Goal: Task Accomplishment & Management: Manage account settings

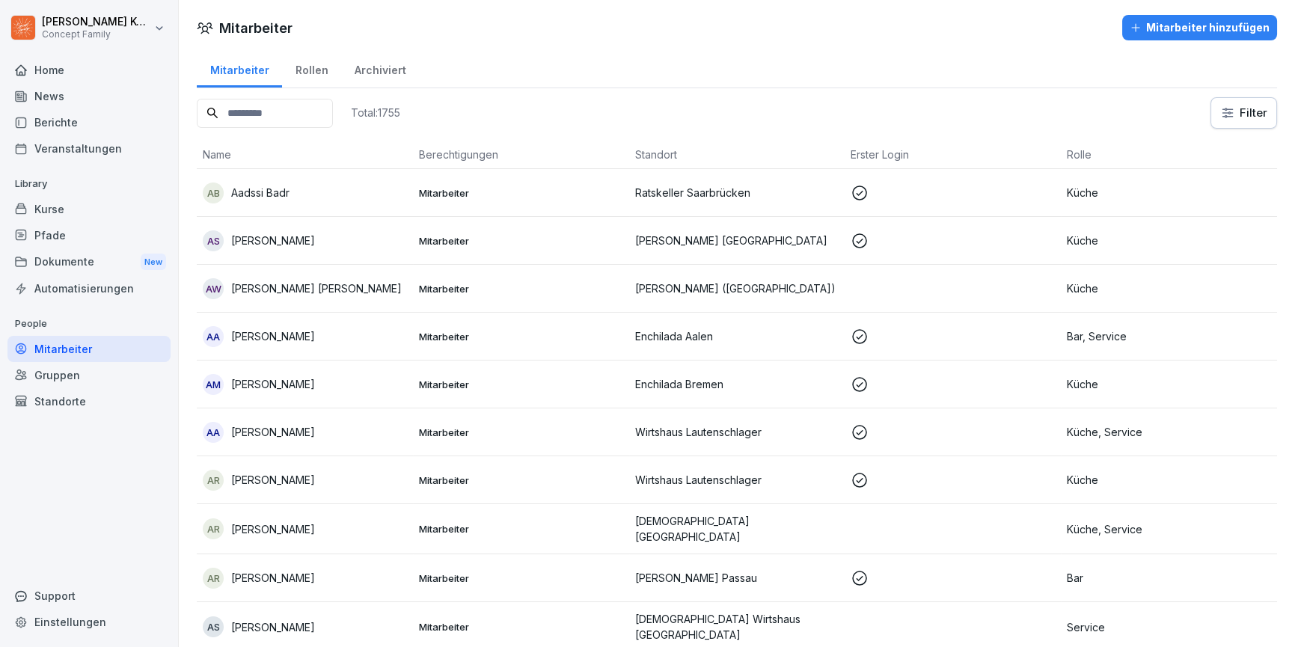
click at [311, 112] on input at bounding box center [265, 113] width 136 height 29
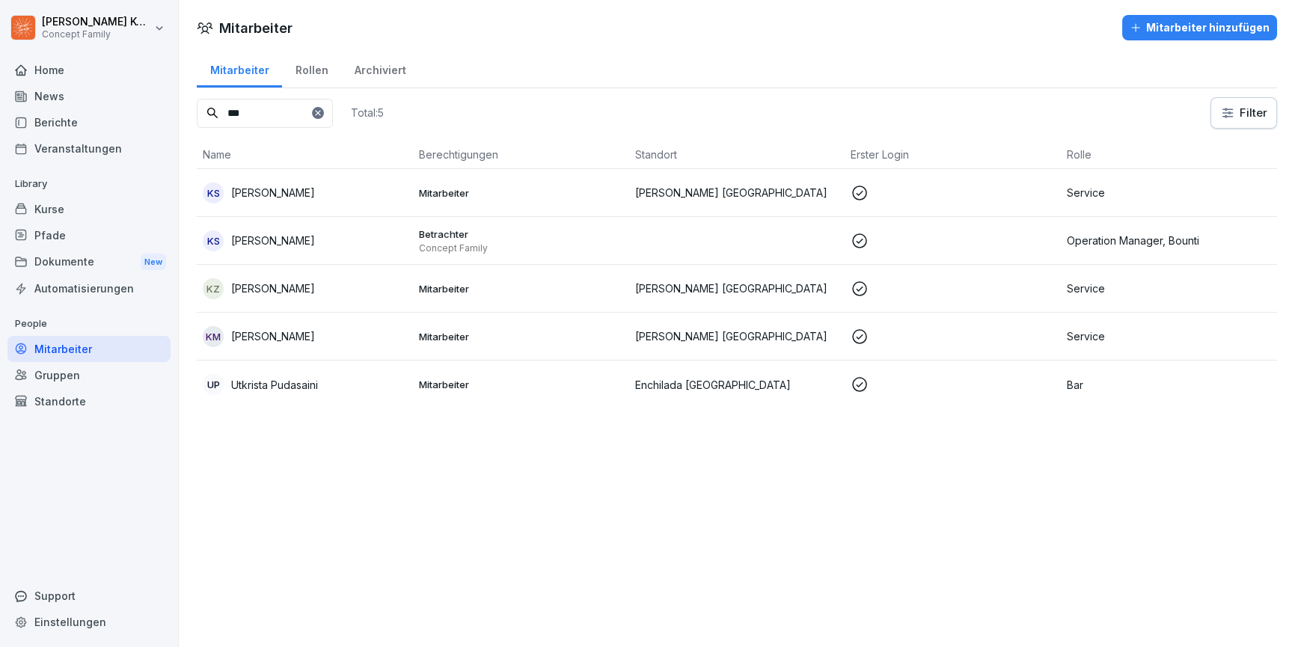
type input "***"
click at [311, 294] on p "[PERSON_NAME]" at bounding box center [273, 289] width 84 height 16
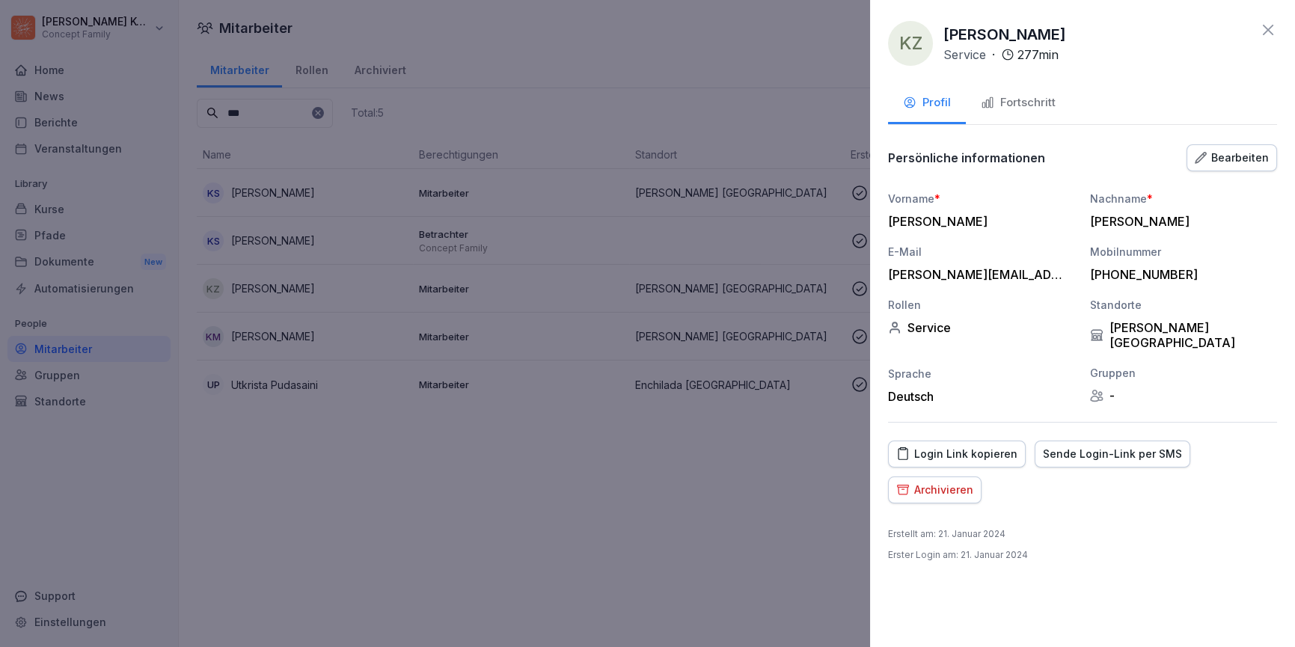
click at [976, 101] on button "Fortschritt" at bounding box center [1018, 104] width 105 height 40
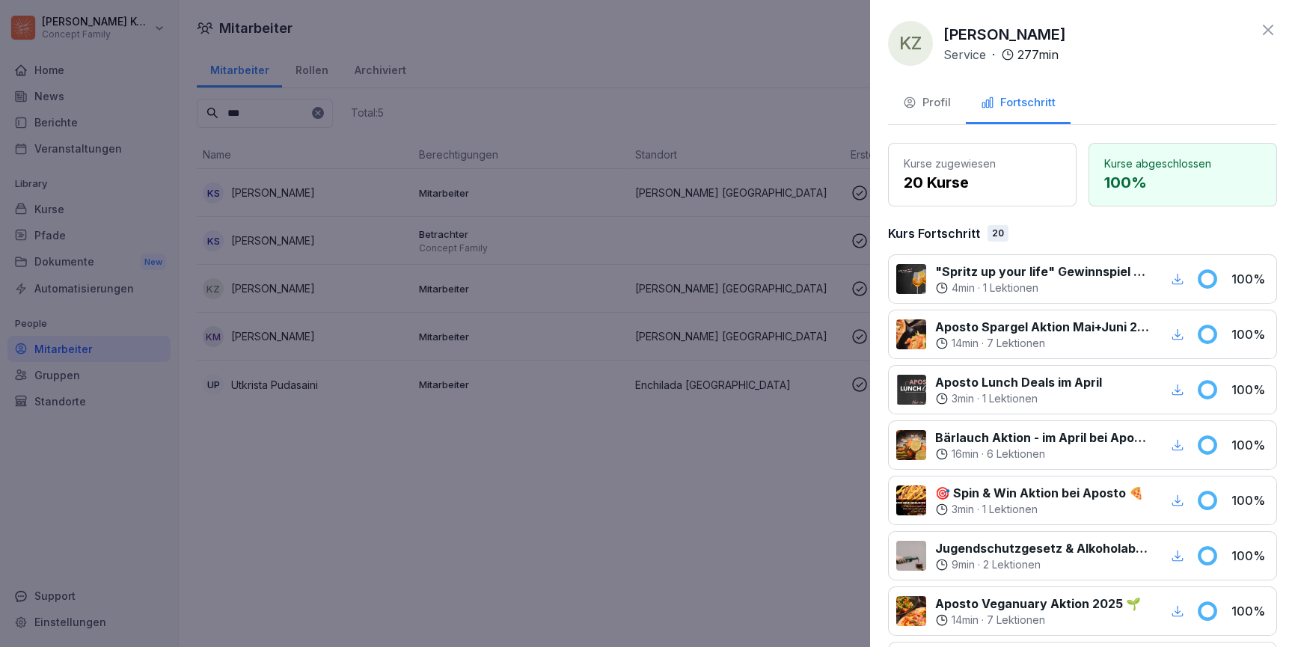
click at [1266, 32] on icon at bounding box center [1268, 30] width 10 height 10
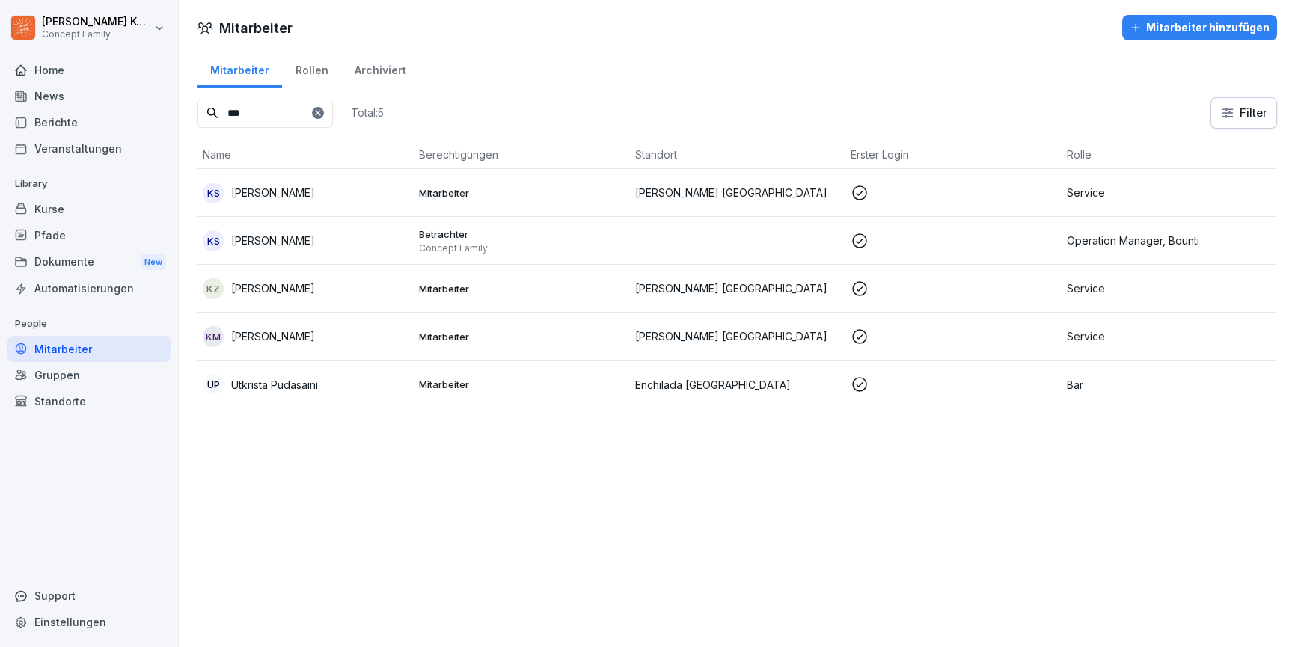
click at [351, 290] on div "KZ [PERSON_NAME]" at bounding box center [305, 288] width 204 height 21
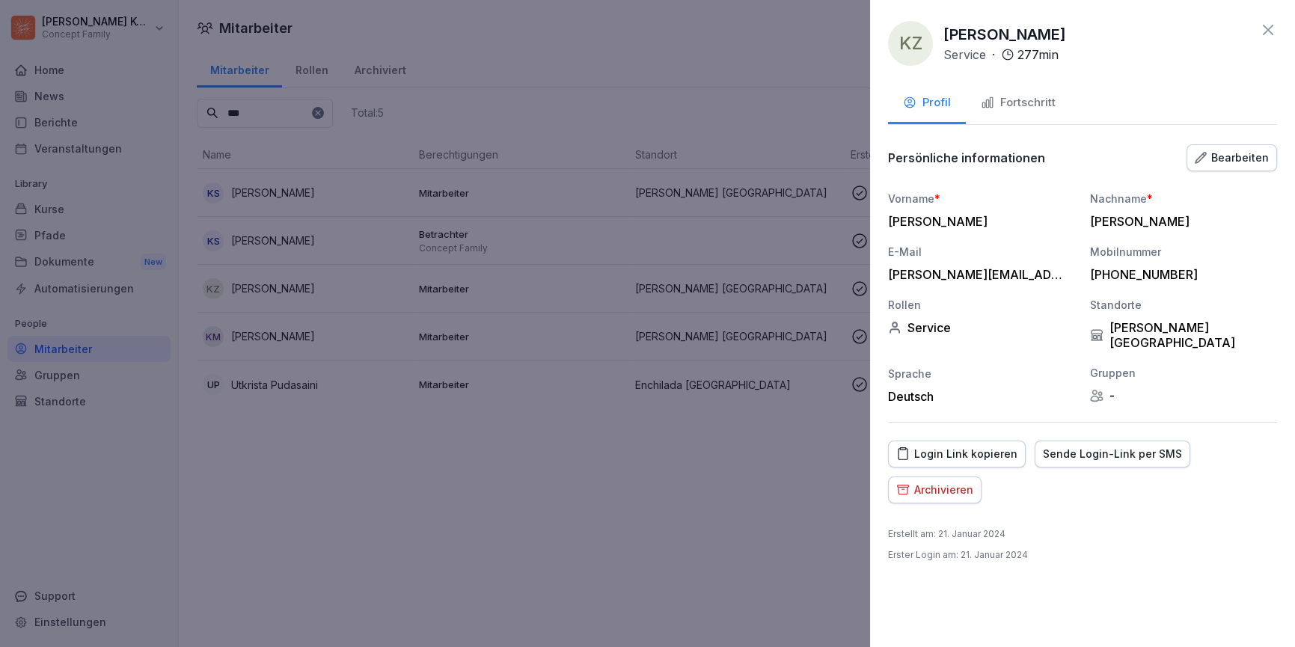
click at [1043, 103] on div "Fortschritt" at bounding box center [1018, 102] width 75 height 17
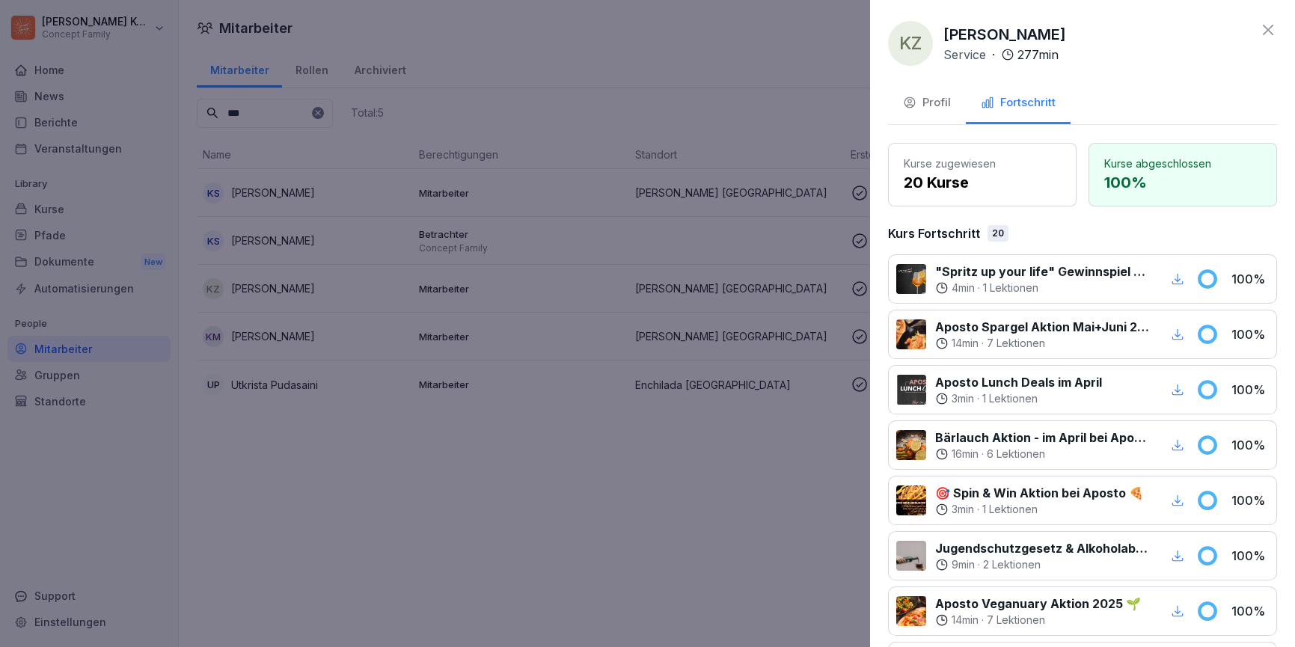
click at [1273, 31] on icon at bounding box center [1269, 30] width 18 height 18
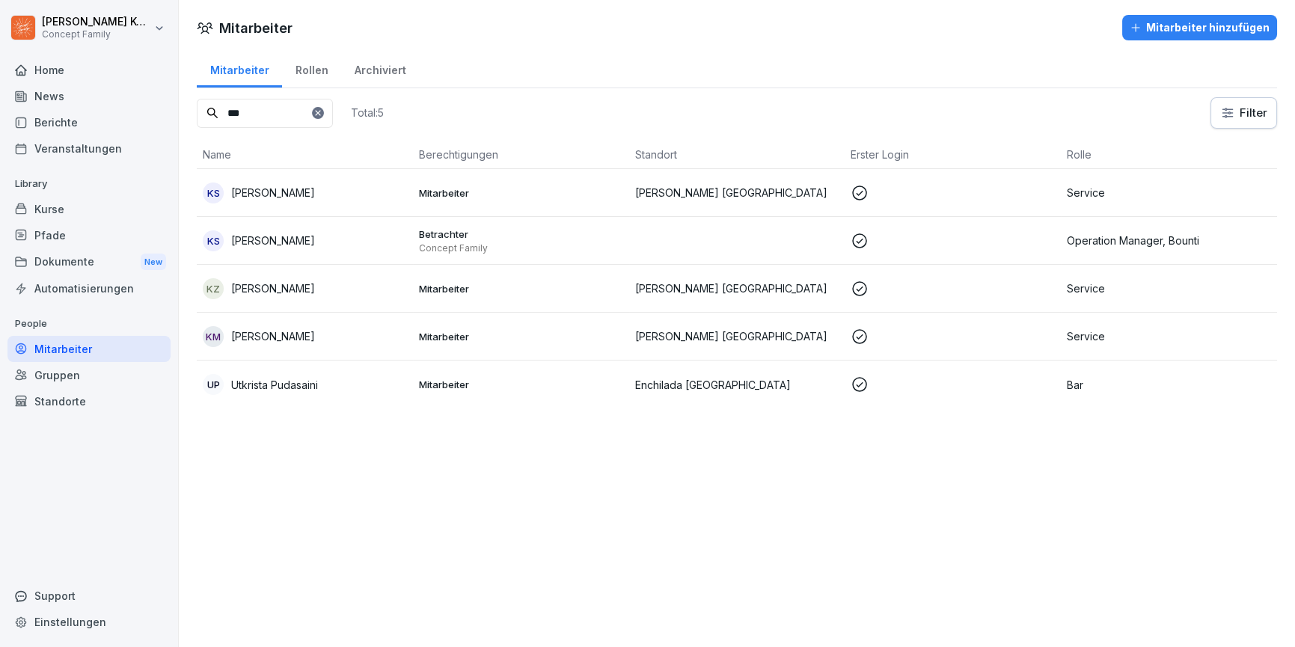
click at [45, 208] on div "Kurse" at bounding box center [88, 209] width 163 height 26
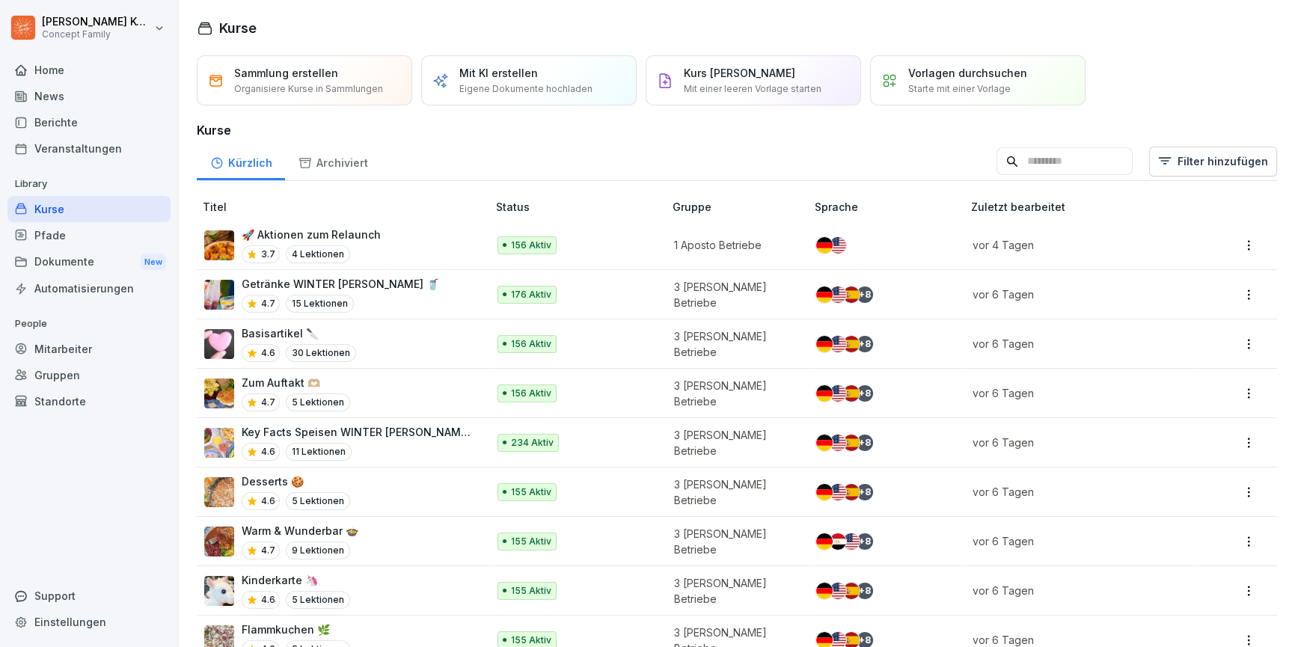
click at [73, 341] on div "Mitarbeiter" at bounding box center [88, 349] width 163 height 26
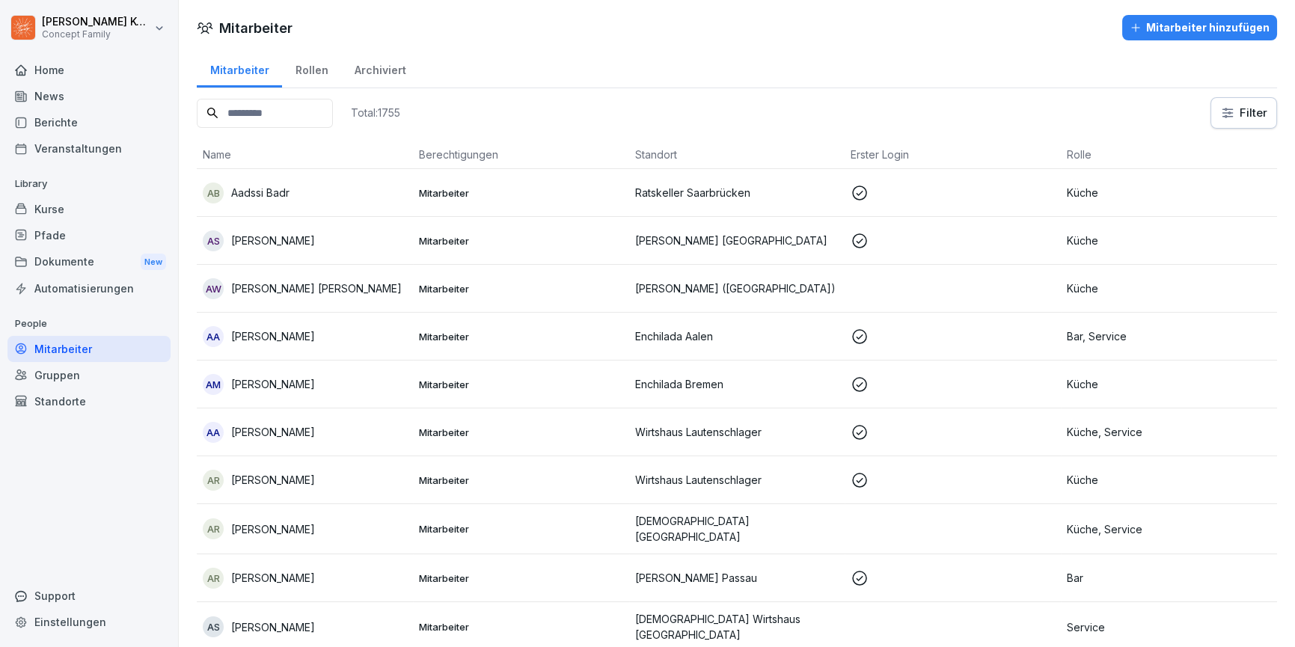
click at [225, 110] on input at bounding box center [265, 113] width 136 height 29
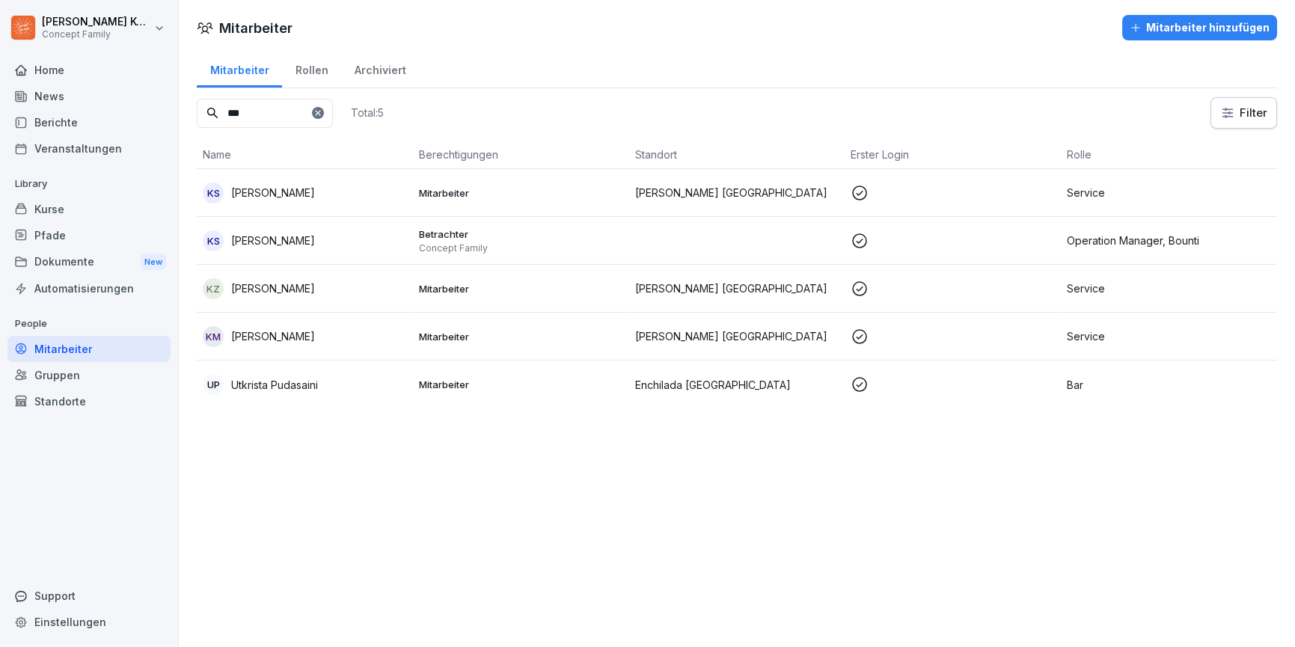
type input "***"
click at [355, 284] on div "KZ [PERSON_NAME]" at bounding box center [305, 288] width 204 height 21
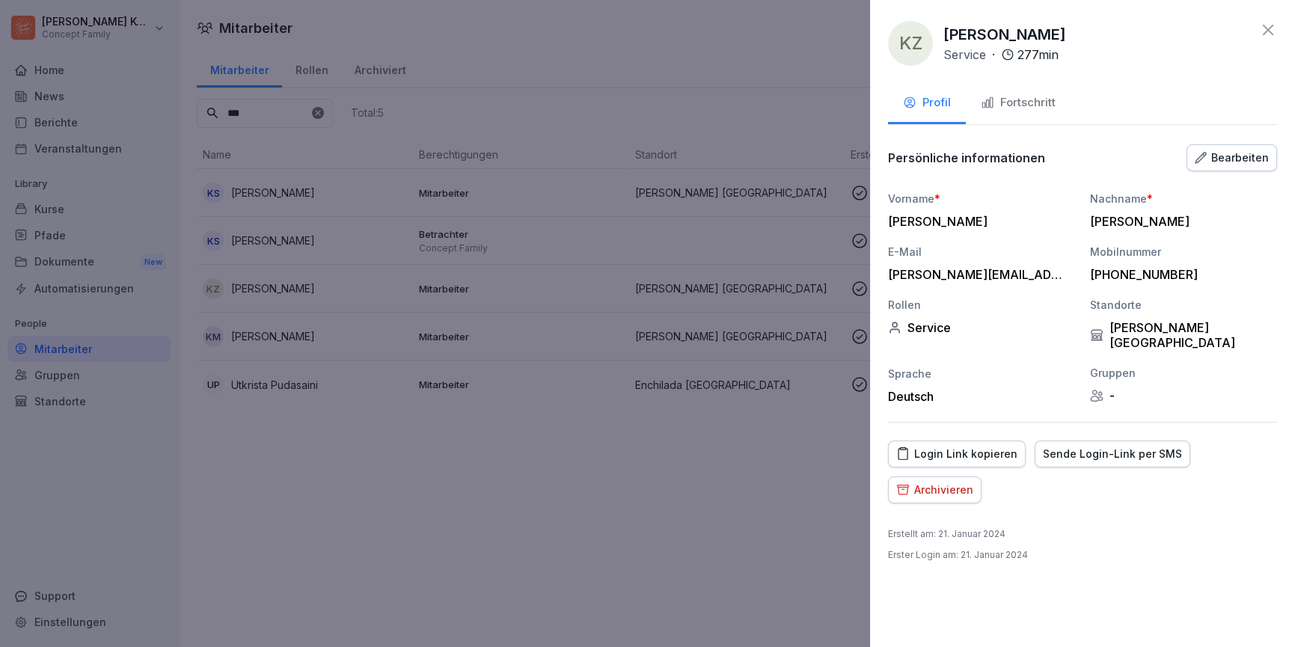
click at [1055, 115] on button "Fortschritt" at bounding box center [1018, 104] width 105 height 40
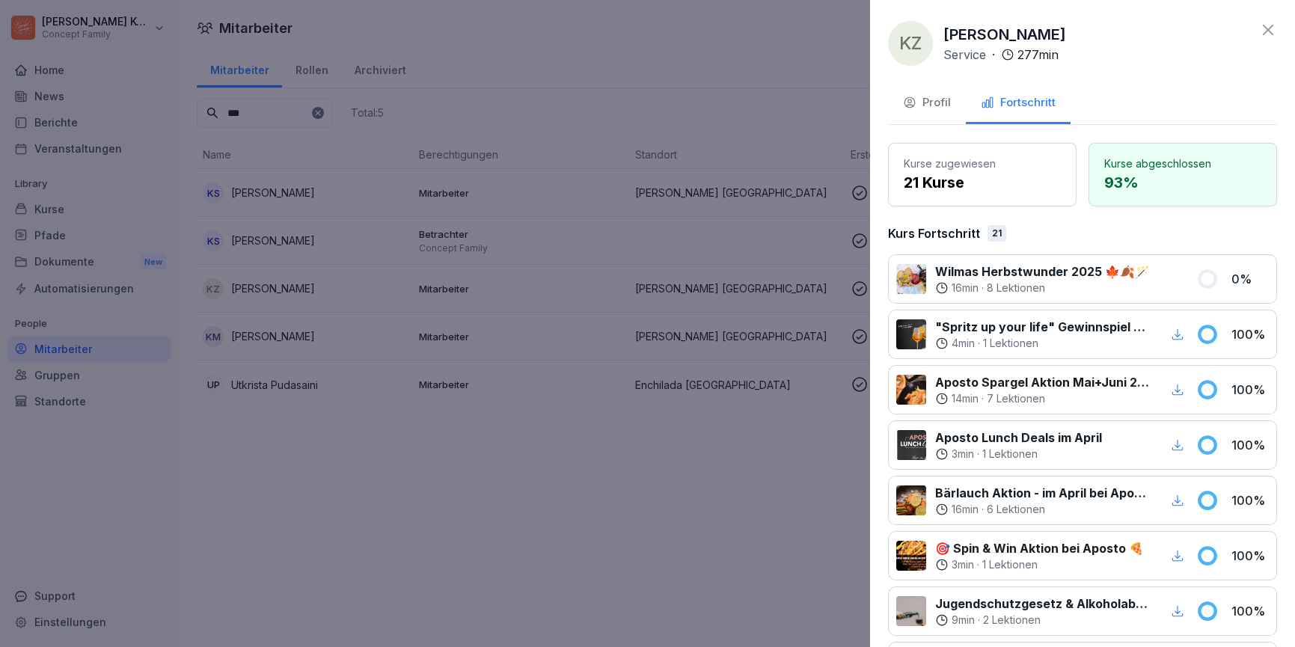
click at [1271, 25] on icon at bounding box center [1269, 30] width 18 height 18
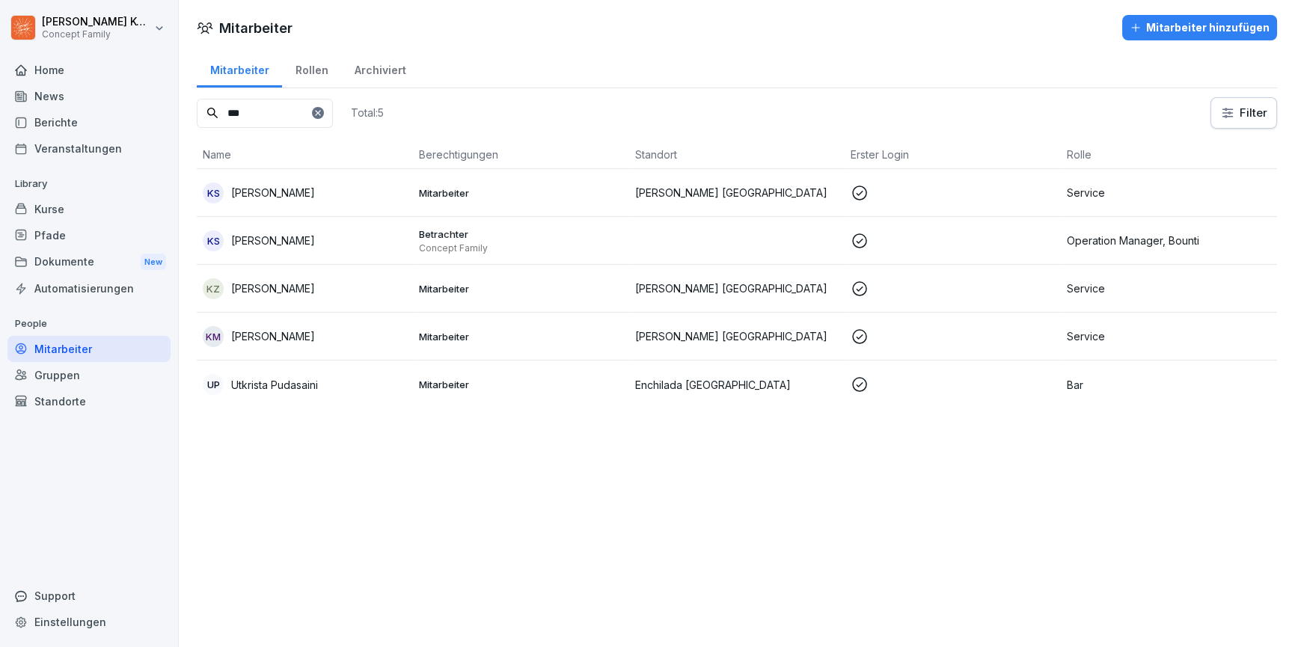
click at [40, 204] on div "Kurse" at bounding box center [88, 209] width 163 height 26
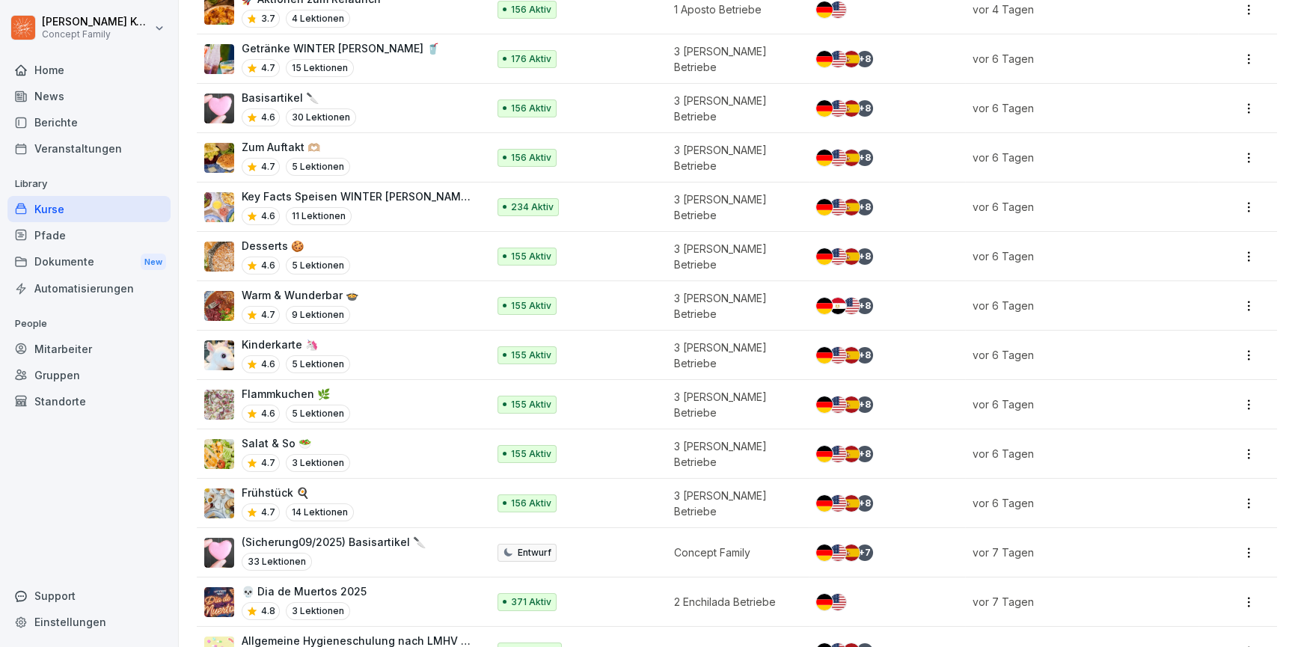
scroll to position [238, 0]
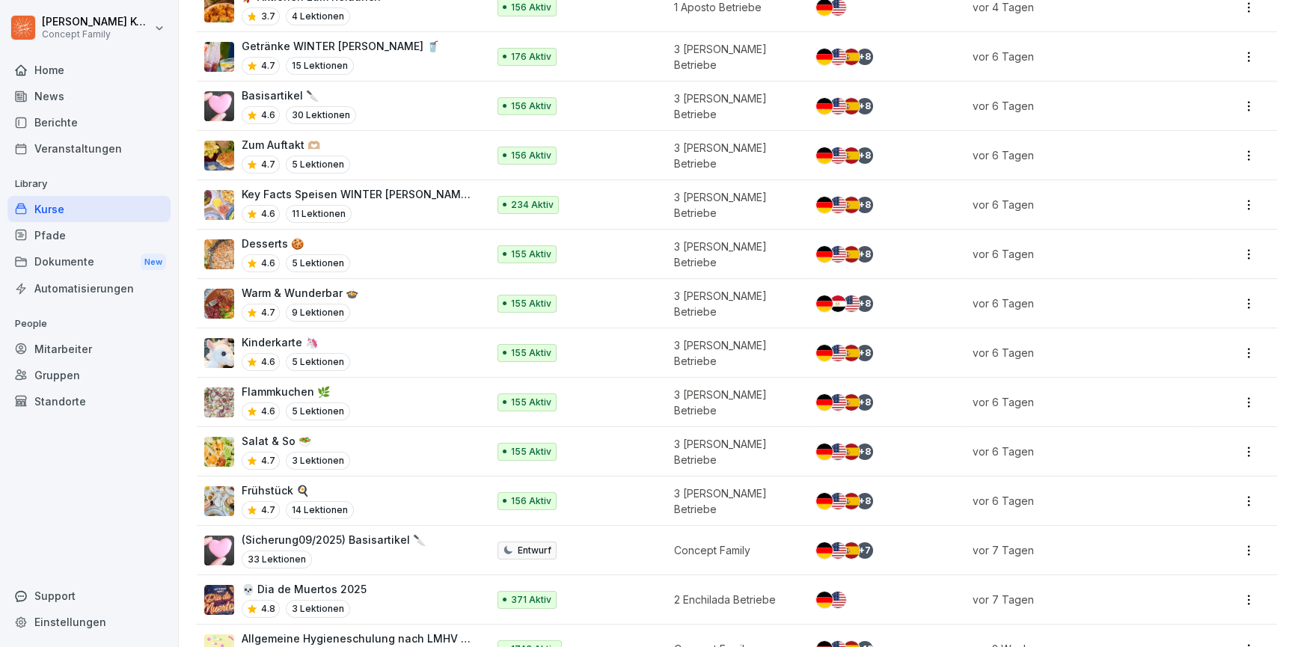
click at [67, 207] on div "Kurse" at bounding box center [88, 209] width 163 height 26
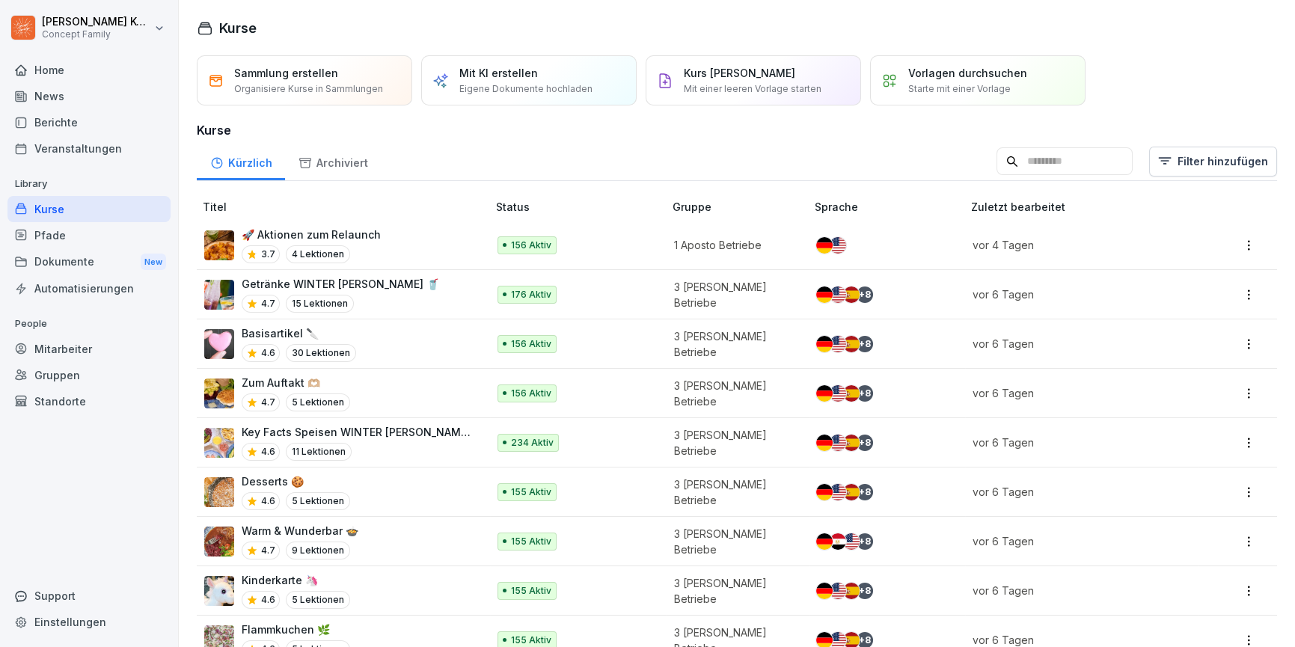
click at [95, 350] on div "Mitarbeiter" at bounding box center [88, 349] width 163 height 26
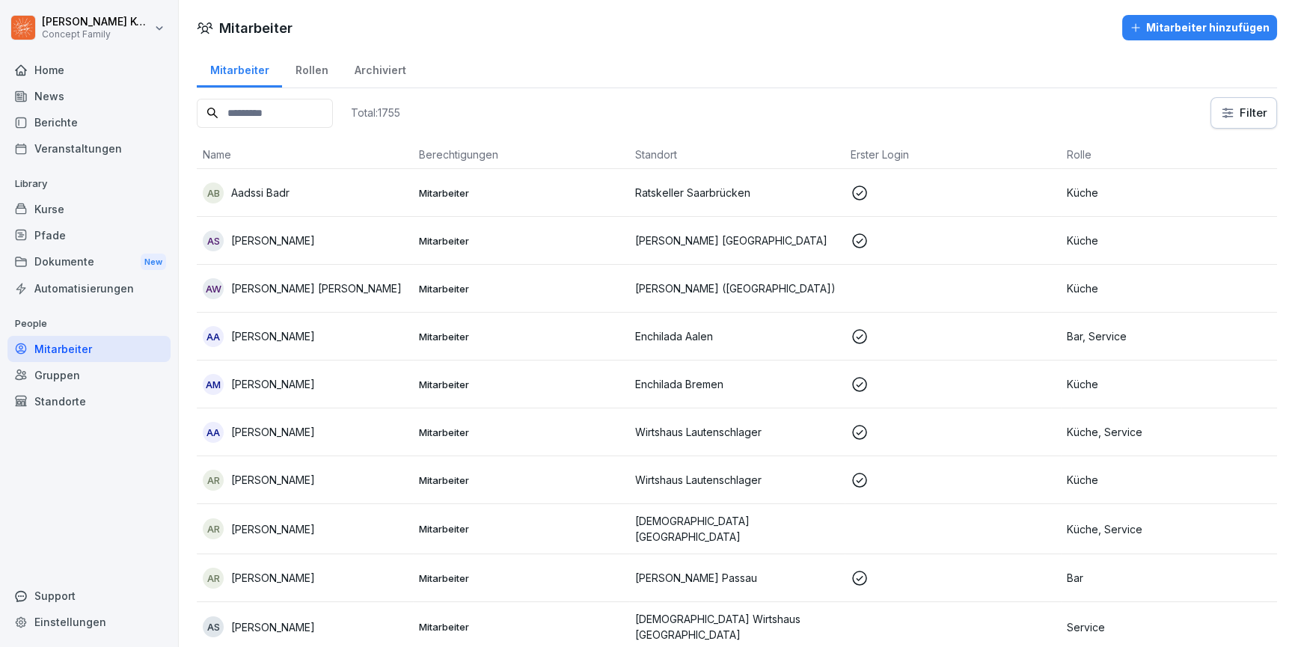
click at [296, 110] on input at bounding box center [265, 113] width 136 height 29
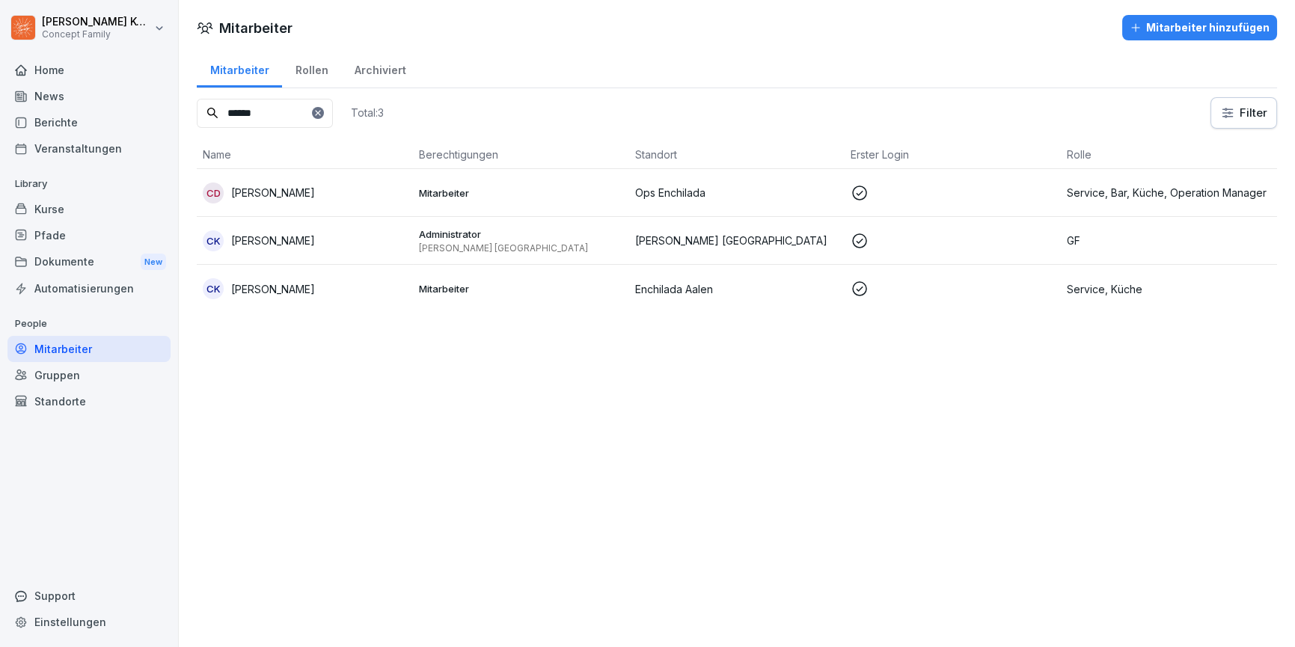
type input "******"
click at [302, 194] on p "[PERSON_NAME]" at bounding box center [273, 193] width 84 height 16
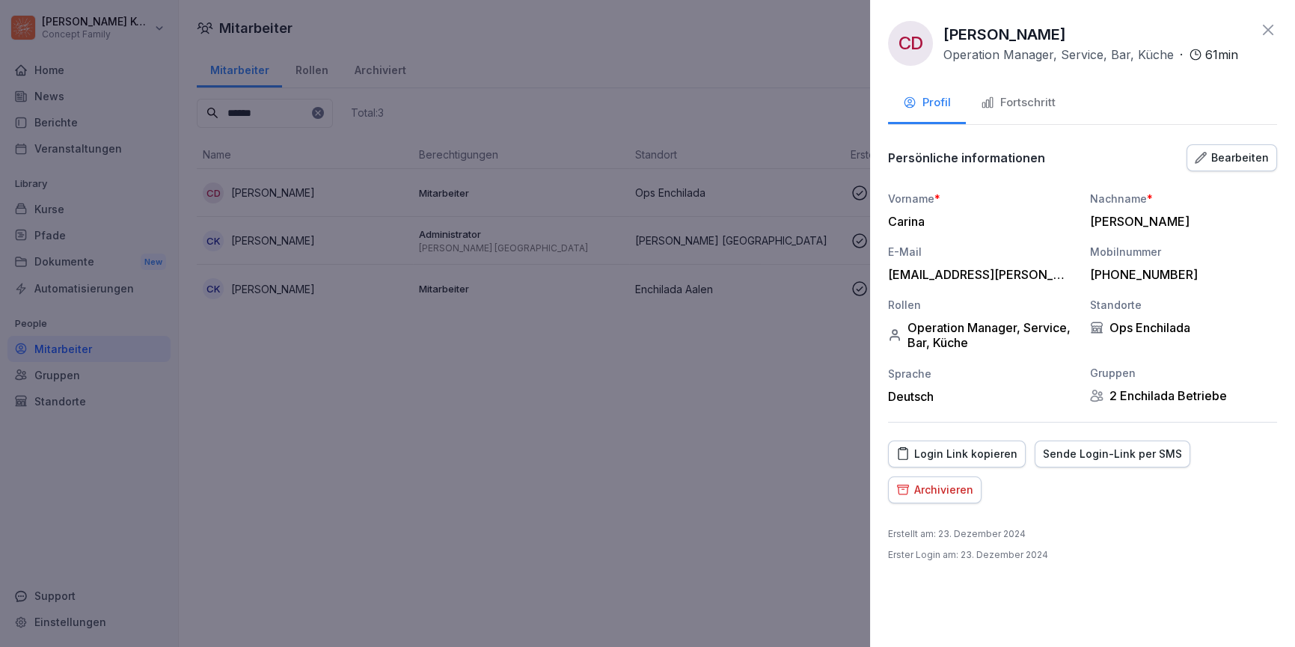
click at [1048, 114] on button "Fortschritt" at bounding box center [1018, 104] width 105 height 40
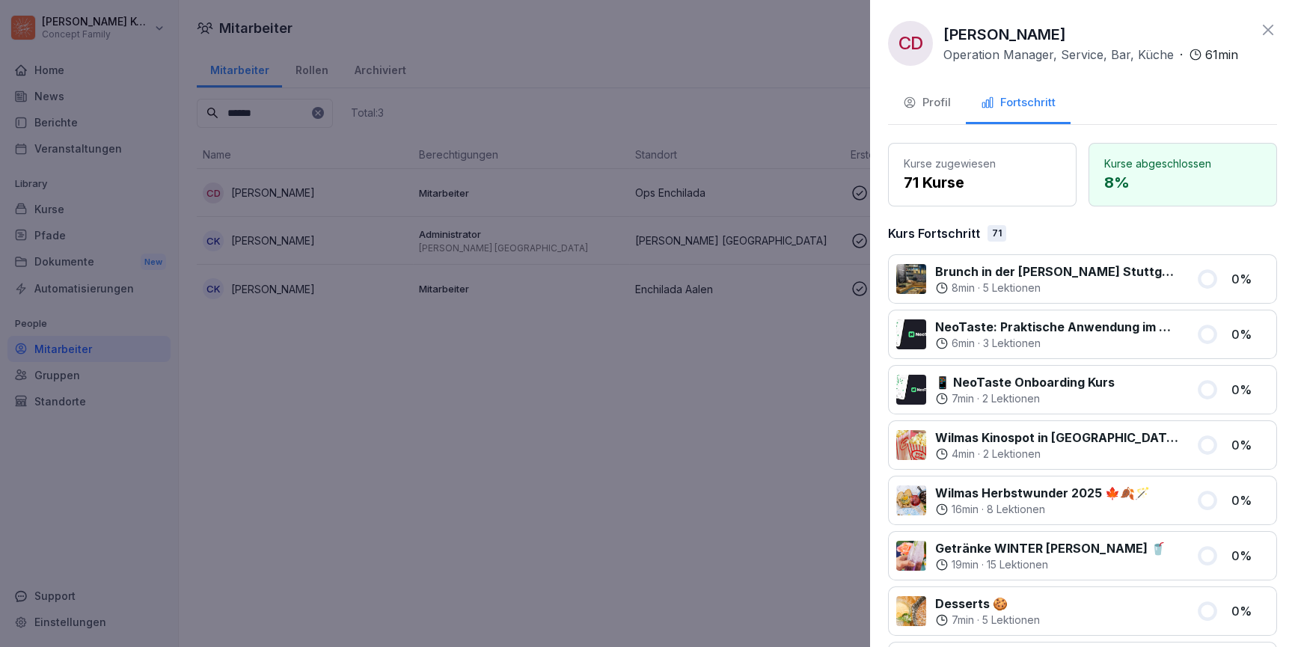
click at [927, 109] on div "Profil" at bounding box center [927, 102] width 48 height 17
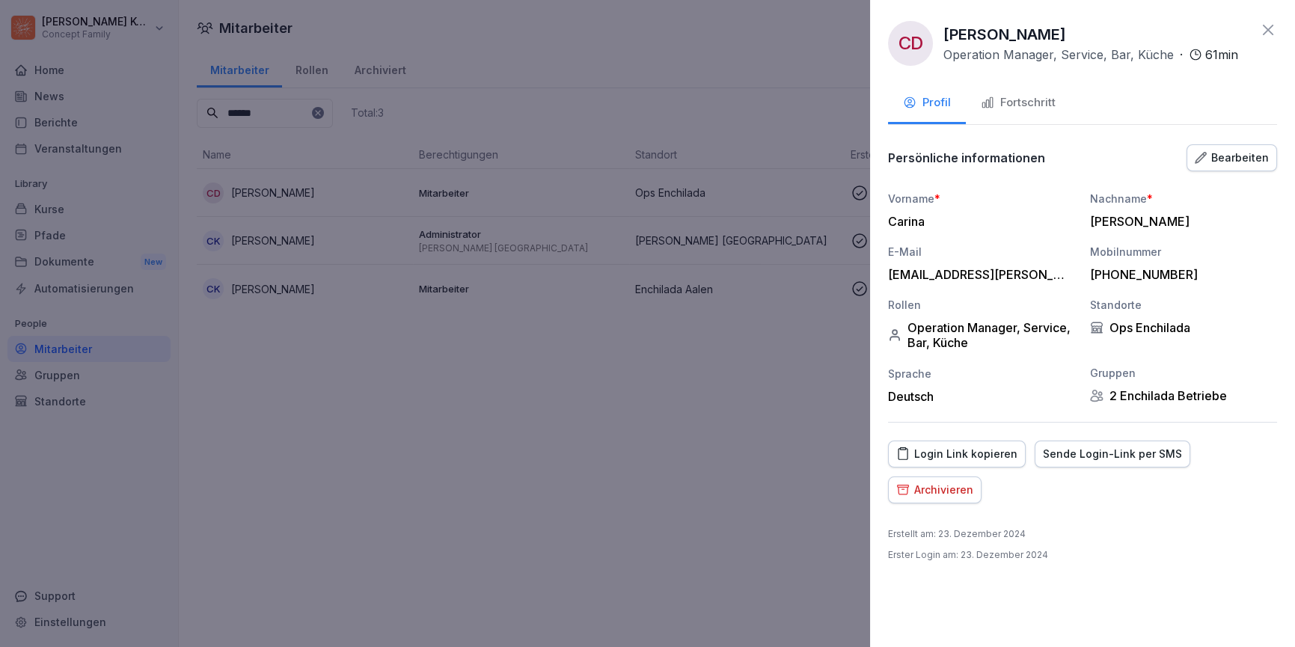
click at [1157, 322] on div "Ops Enchilada" at bounding box center [1183, 327] width 187 height 15
click at [1218, 158] on div "Bearbeiten" at bounding box center [1232, 158] width 74 height 16
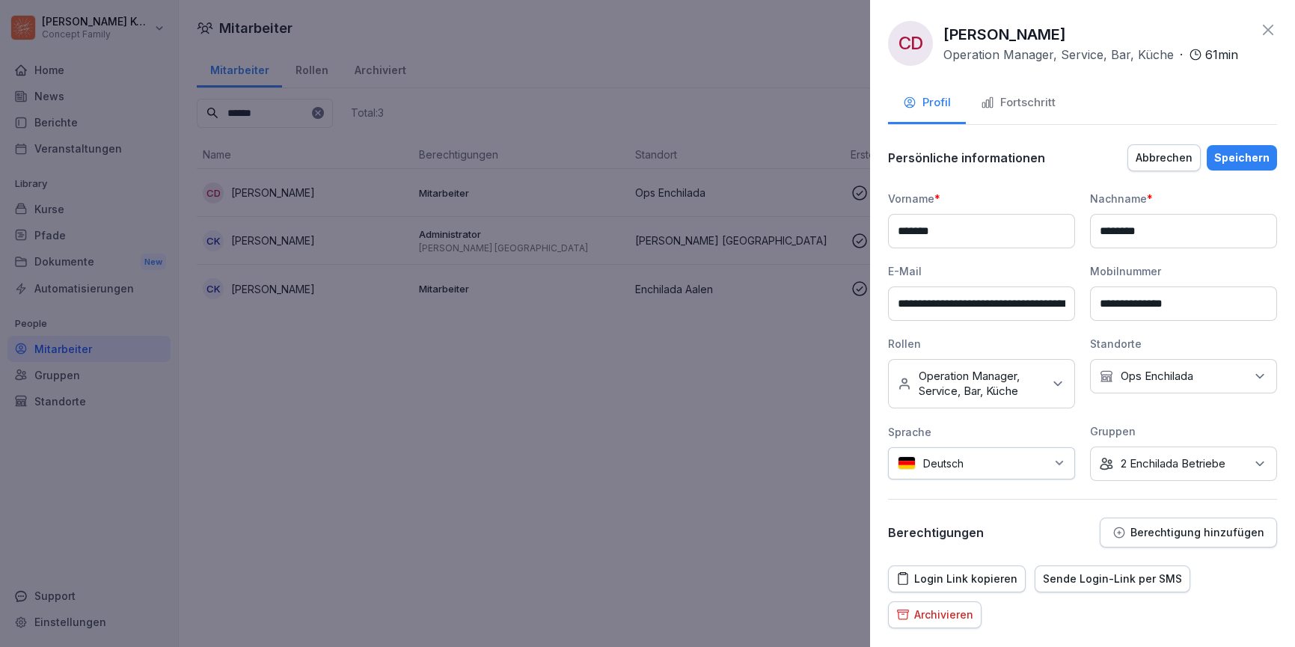
click at [1161, 384] on div "Kein Standort Ops Enchilada" at bounding box center [1183, 376] width 187 height 34
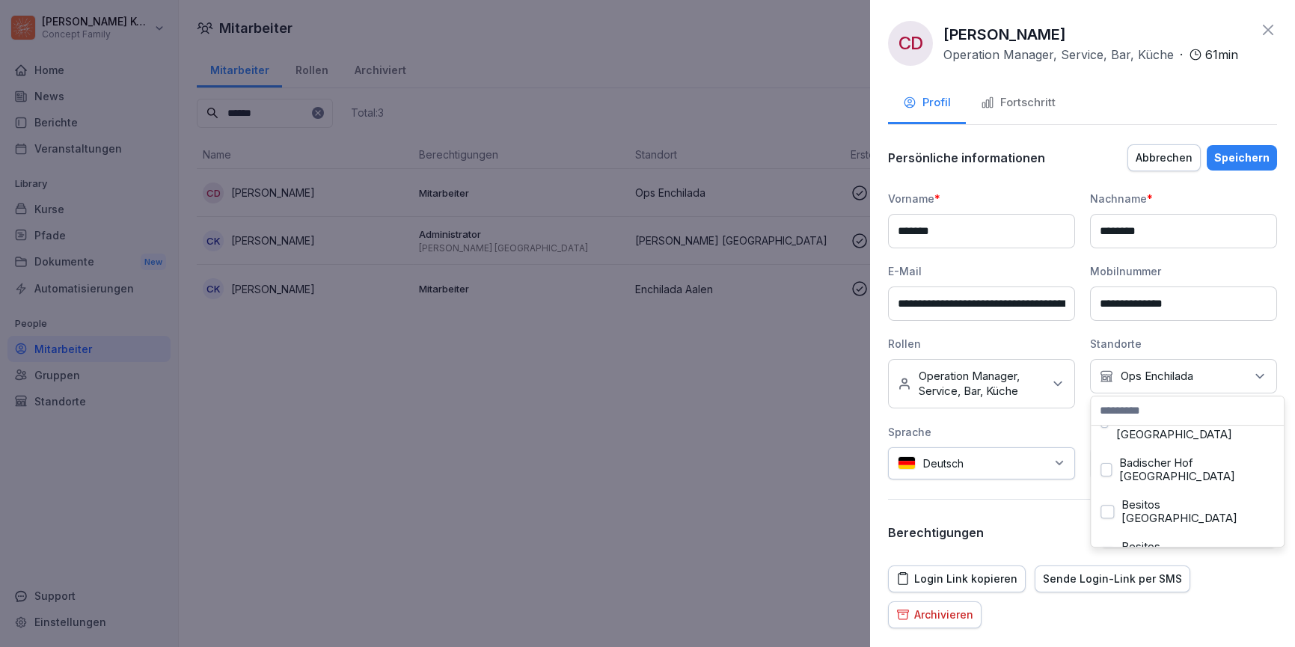
click at [1105, 647] on button "Concept Family" at bounding box center [1107, 659] width 13 height 13
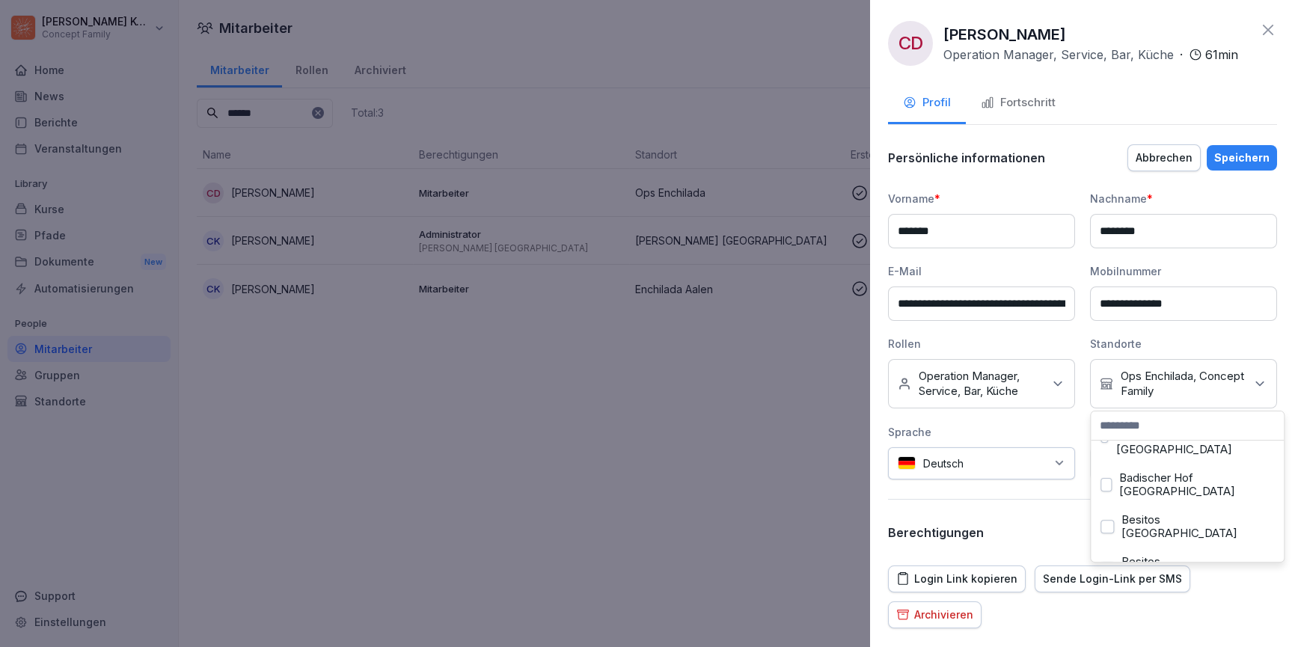
click at [1142, 433] on input at bounding box center [1187, 426] width 193 height 28
type input "***"
click at [1109, 457] on button "Ops Enchilada" at bounding box center [1107, 458] width 13 height 13
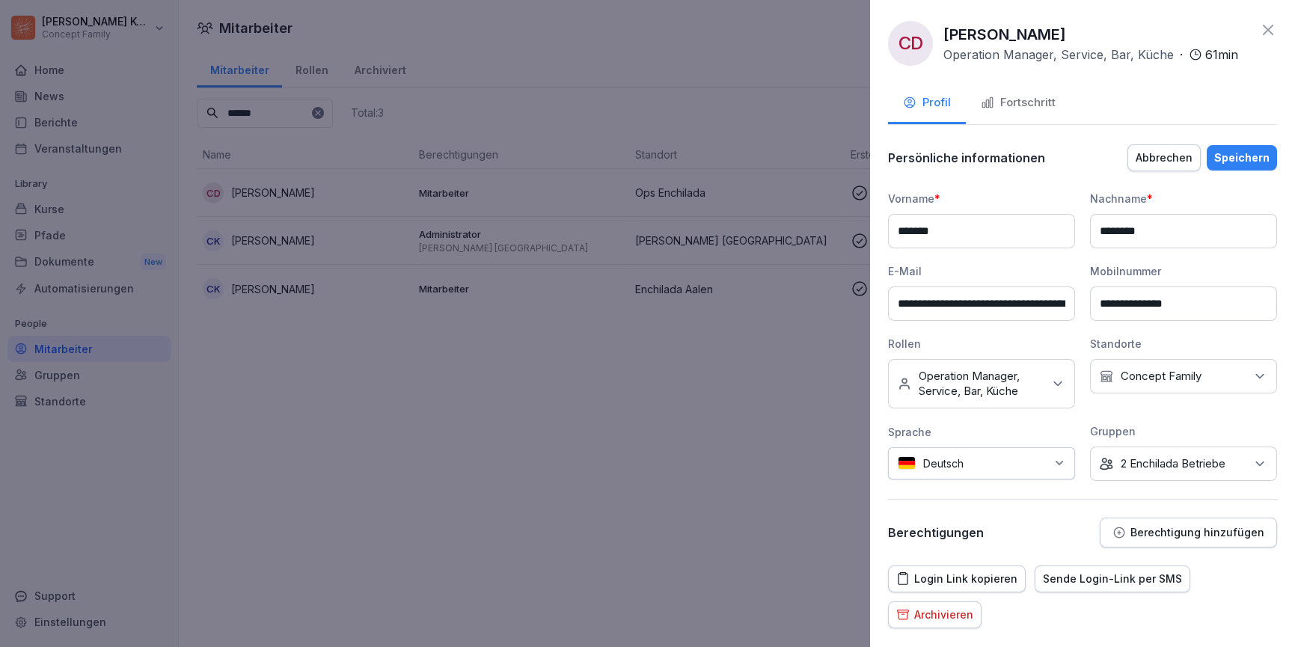
click at [1225, 131] on div "**********" at bounding box center [1082, 323] width 425 height 647
click at [1245, 163] on div "Speichern" at bounding box center [1242, 158] width 55 height 16
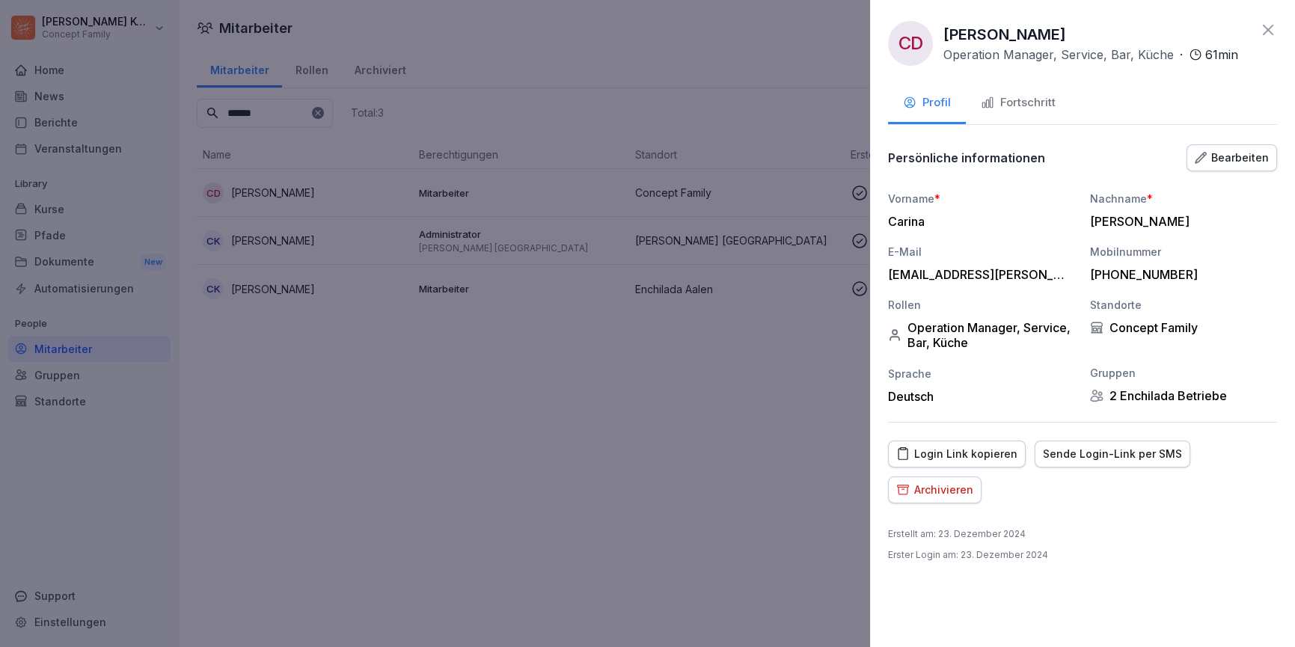
click at [1164, 388] on div "2 Enchilada Betriebe" at bounding box center [1183, 395] width 187 height 15
click at [1222, 162] on div "Bearbeiten" at bounding box center [1232, 158] width 74 height 16
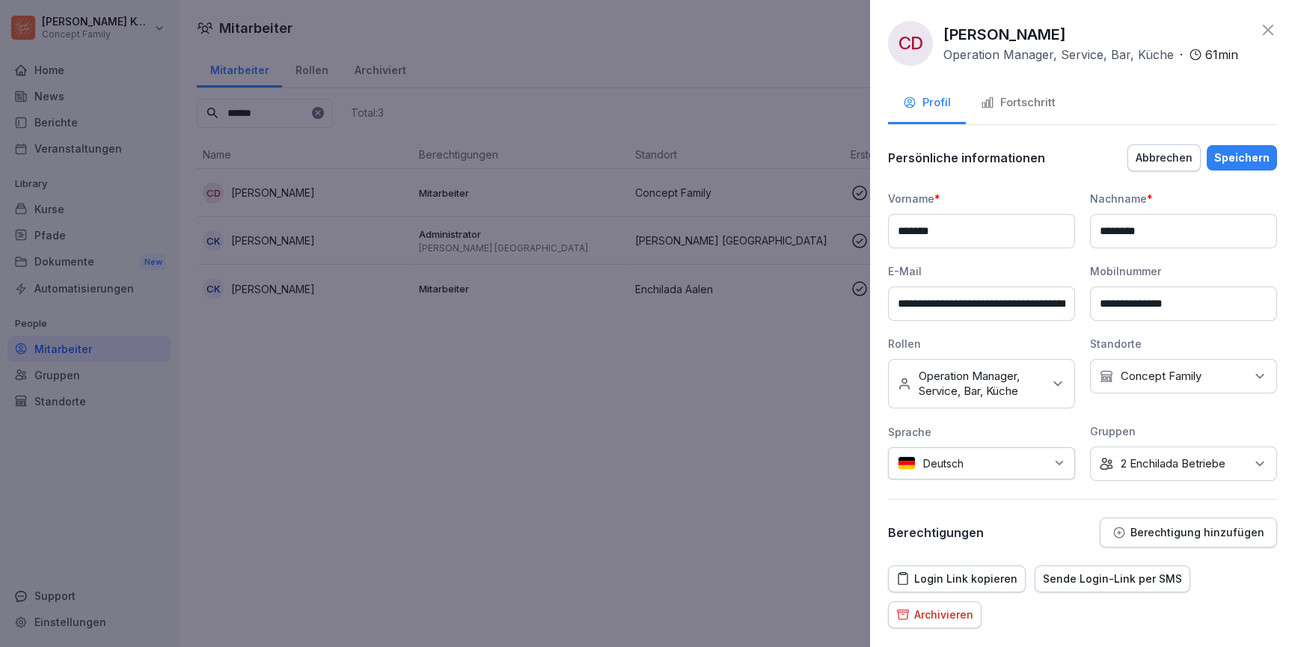
click at [1147, 467] on p "2 Enchilada Betriebe" at bounding box center [1173, 464] width 105 height 15
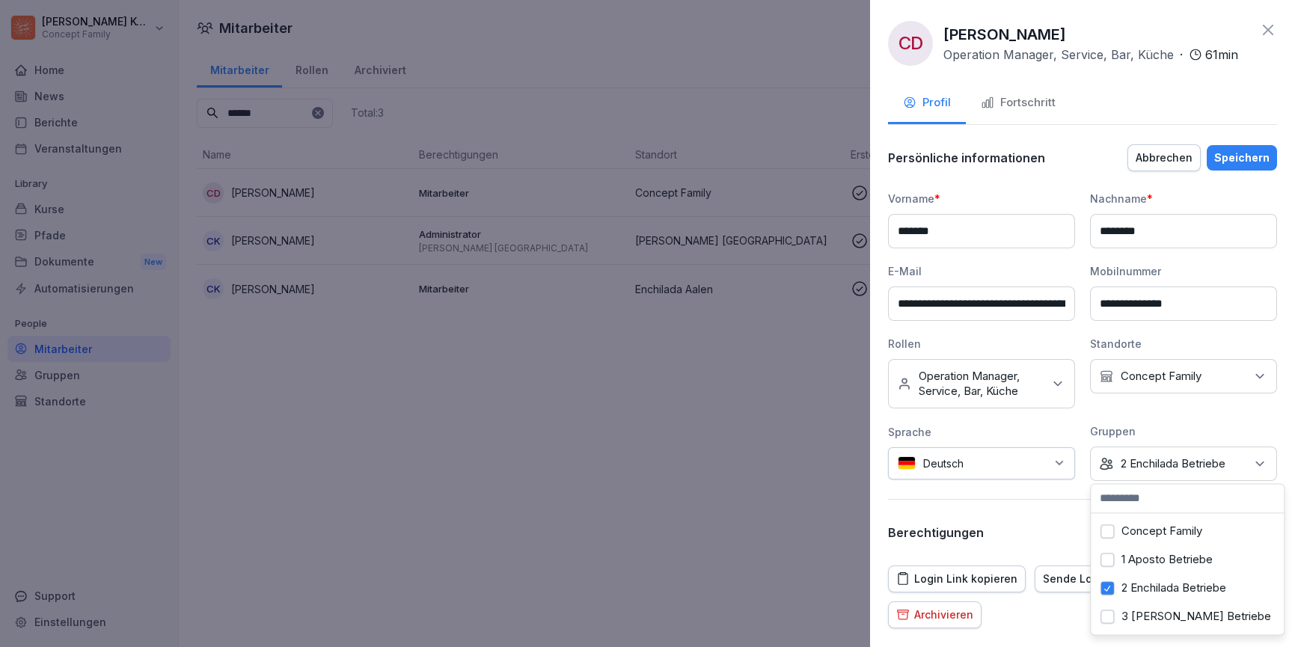
click at [1108, 614] on button "3 [PERSON_NAME] Betriebe" at bounding box center [1107, 616] width 13 height 13
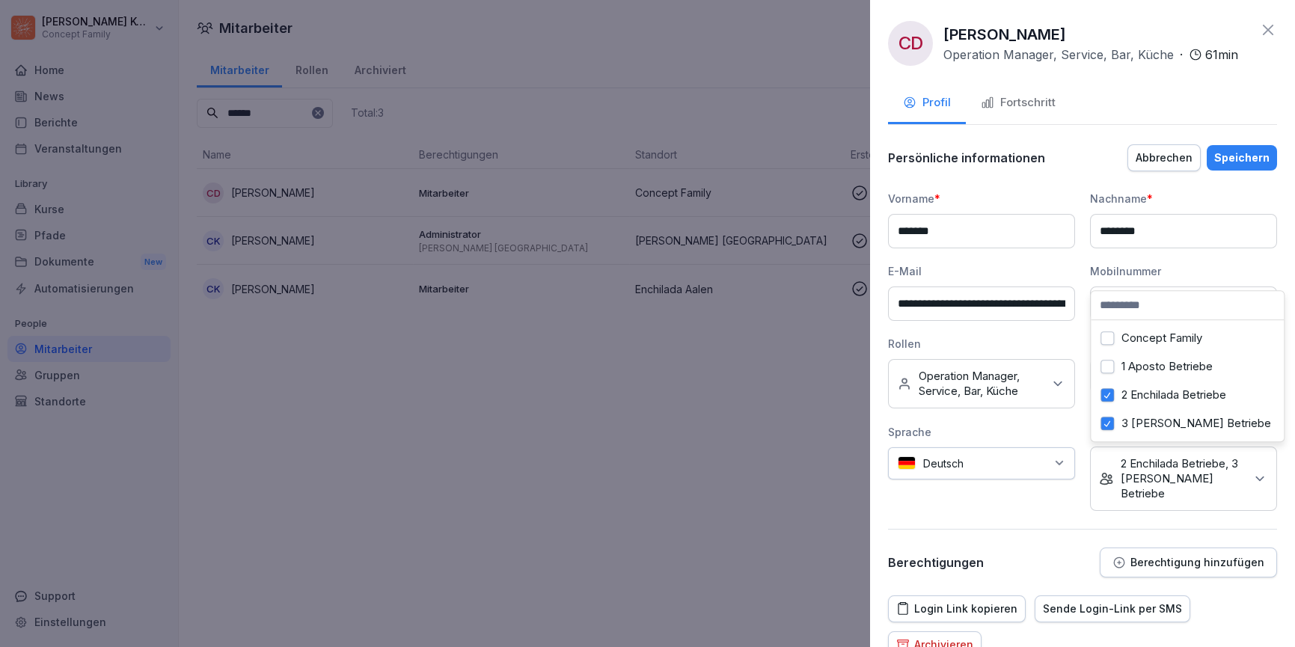
click at [1106, 387] on div "2 Enchilada Betriebe" at bounding box center [1188, 395] width 186 height 28
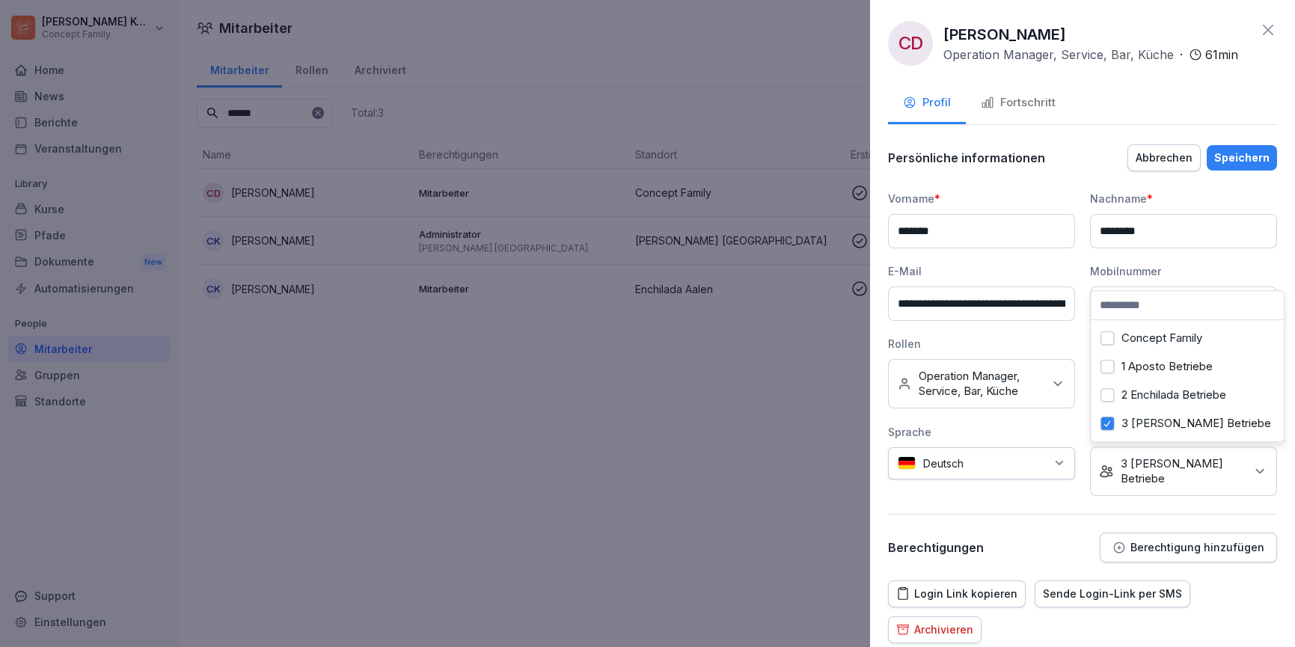
click at [1233, 158] on div "Speichern" at bounding box center [1242, 158] width 55 height 16
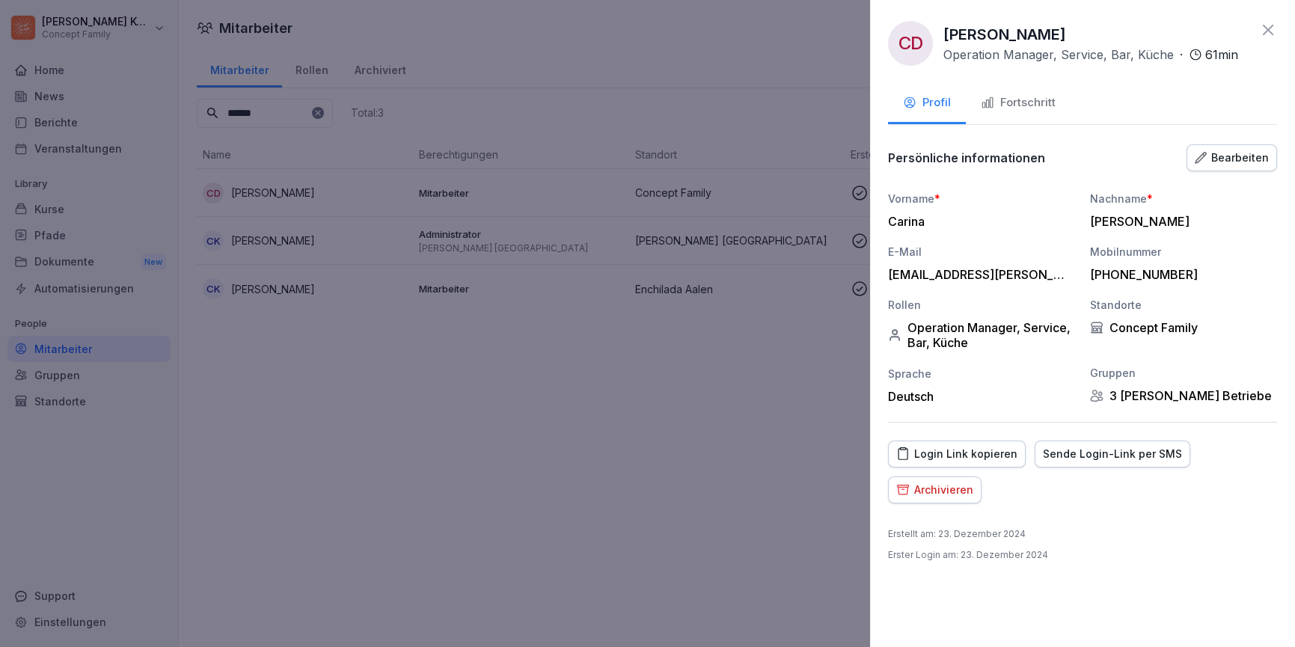
click at [1028, 102] on div "Fortschritt" at bounding box center [1018, 102] width 75 height 17
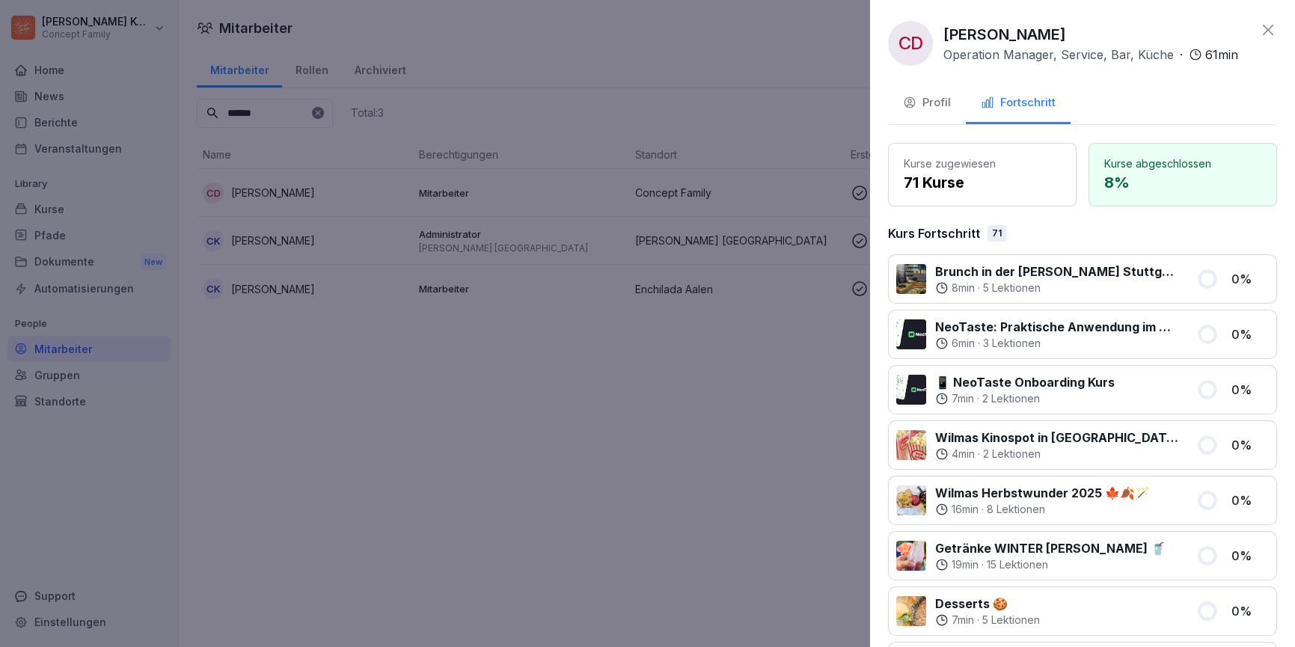
click at [1272, 38] on icon at bounding box center [1269, 30] width 18 height 18
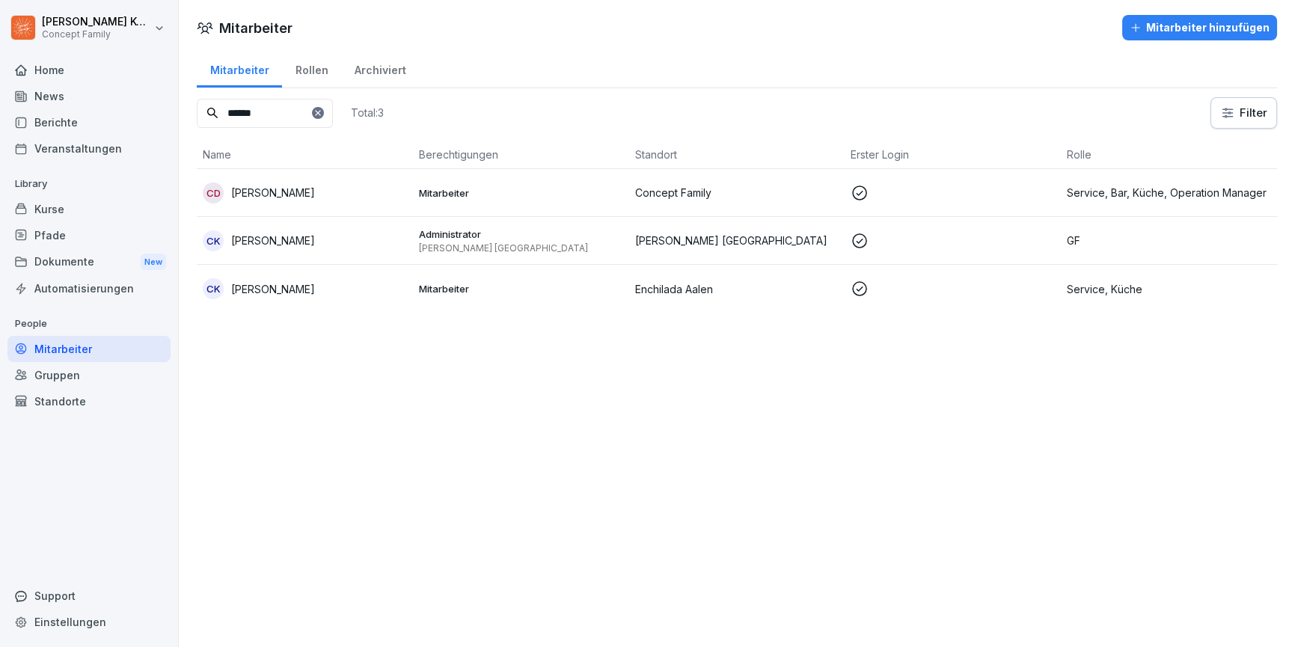
click at [52, 198] on div "Kurse" at bounding box center [88, 209] width 163 height 26
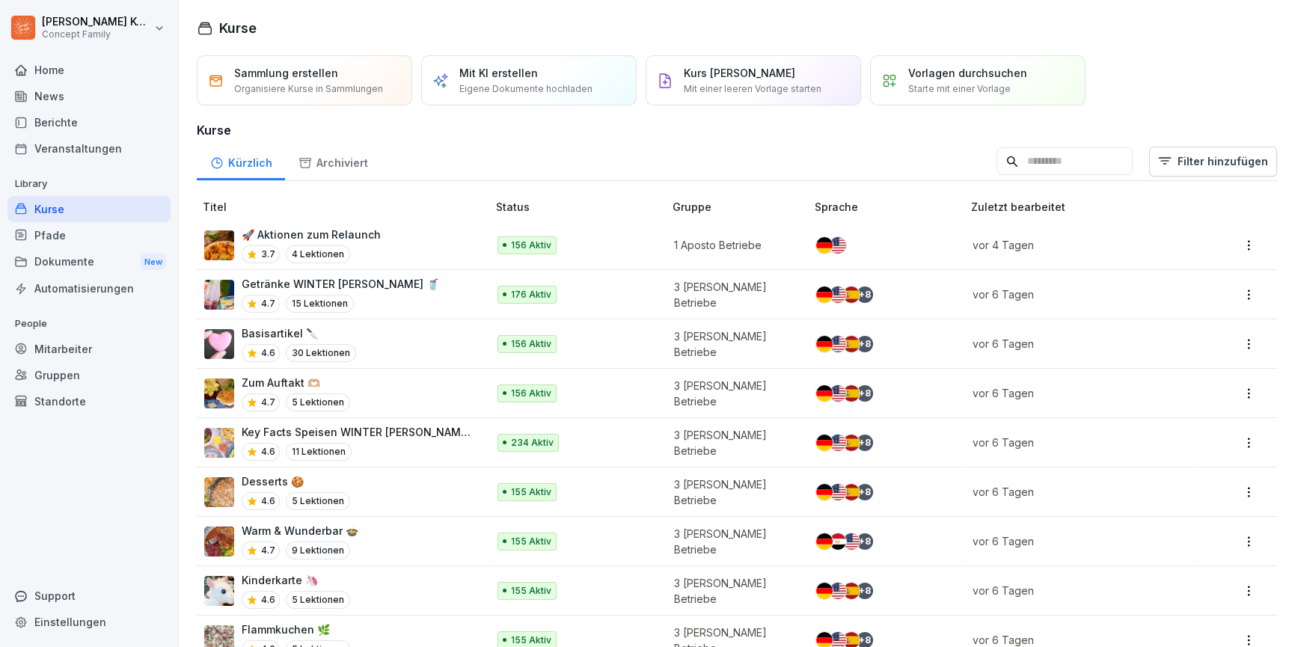
click at [67, 202] on div "Kurse" at bounding box center [88, 209] width 163 height 26
click at [73, 347] on div "Mitarbeiter" at bounding box center [88, 349] width 163 height 26
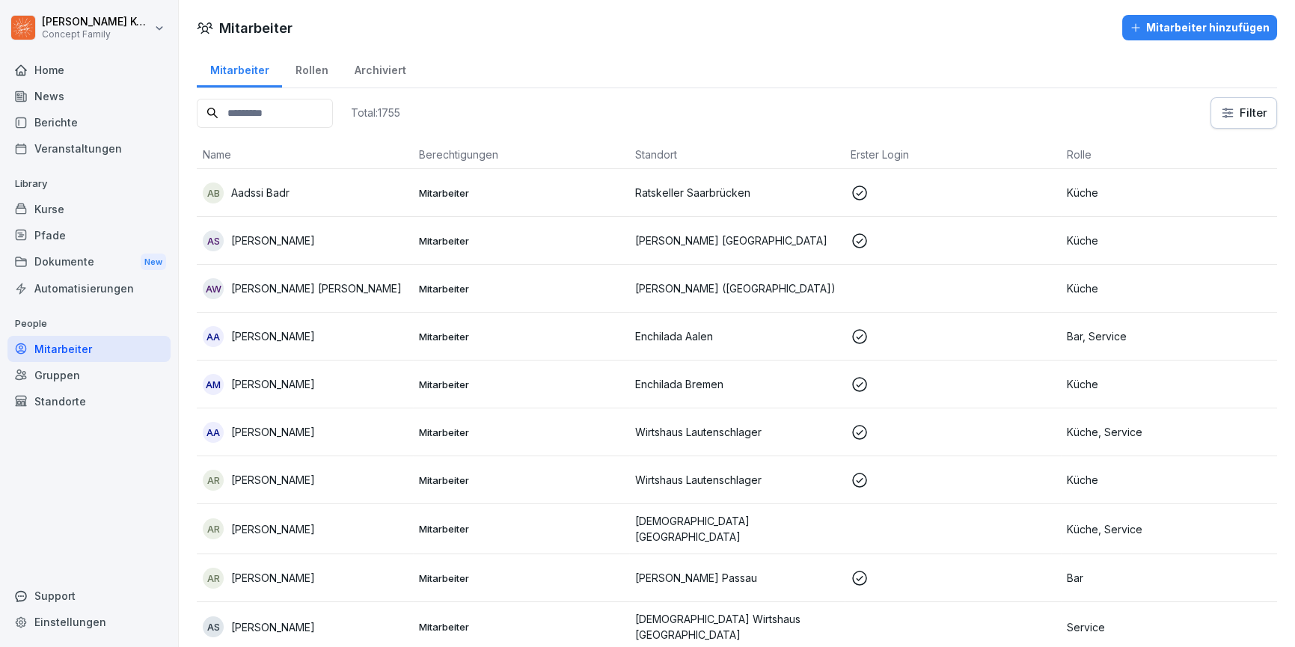
click at [287, 119] on input at bounding box center [265, 113] width 136 height 29
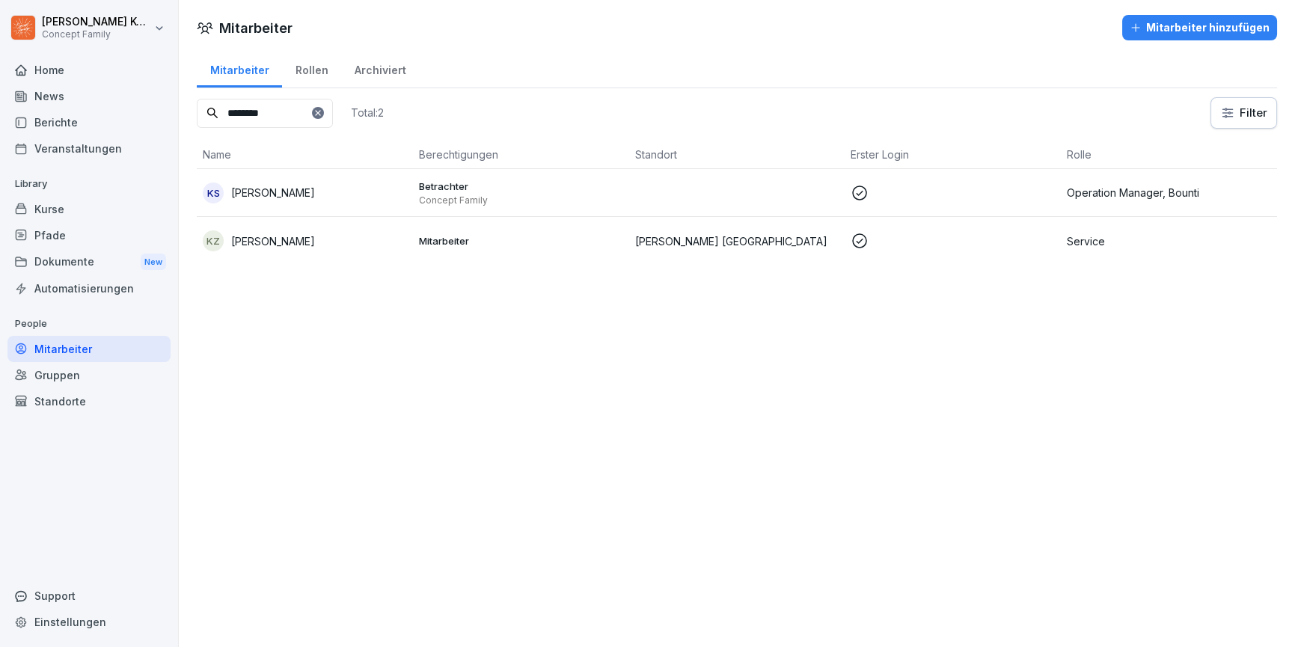
type input "********"
click at [326, 254] on td "KZ [PERSON_NAME]" at bounding box center [305, 241] width 216 height 48
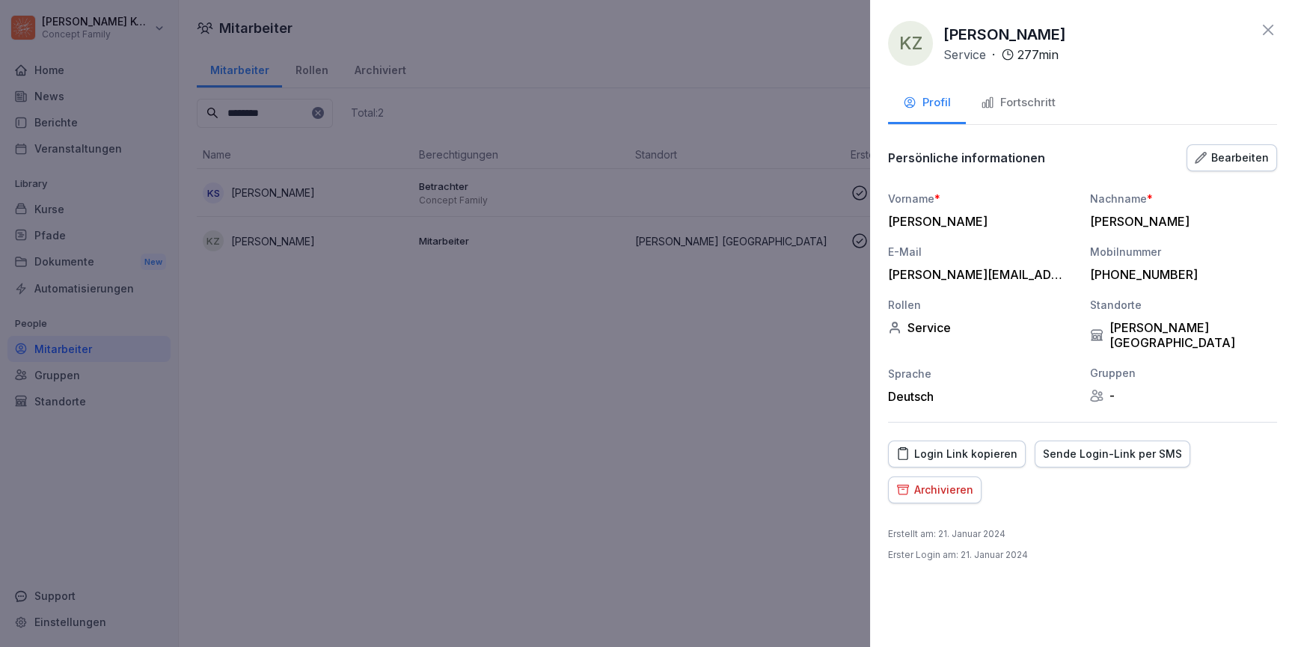
click at [973, 446] on div "Login Link kopieren" at bounding box center [957, 454] width 121 height 16
